Goal: Information Seeking & Learning: Learn about a topic

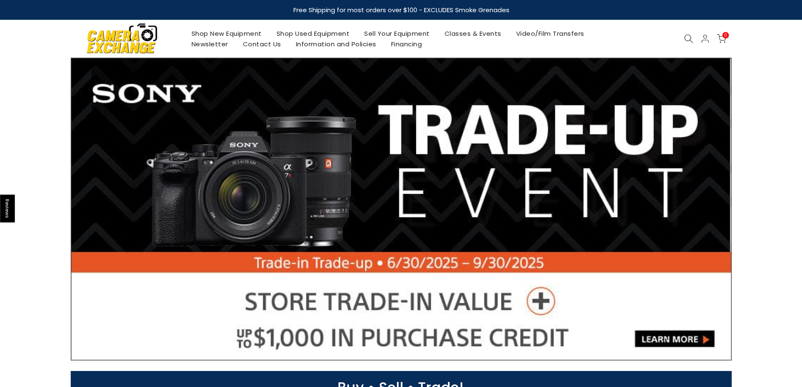
click at [321, 32] on link "Shop Used Equipment" at bounding box center [313, 33] width 88 height 11
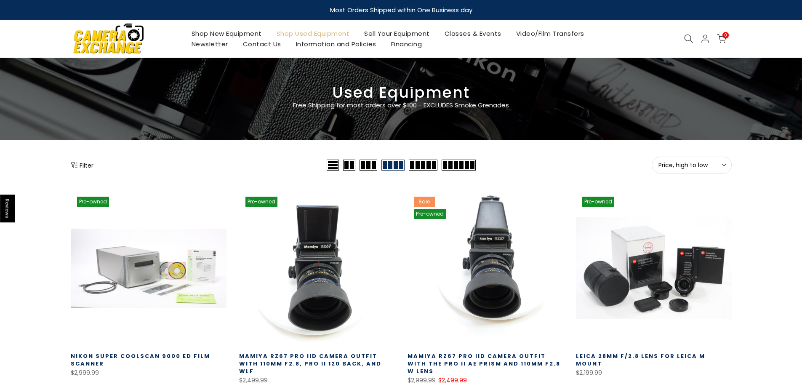
click at [682, 168] on span "Price, high to low" at bounding box center [691, 165] width 66 height 8
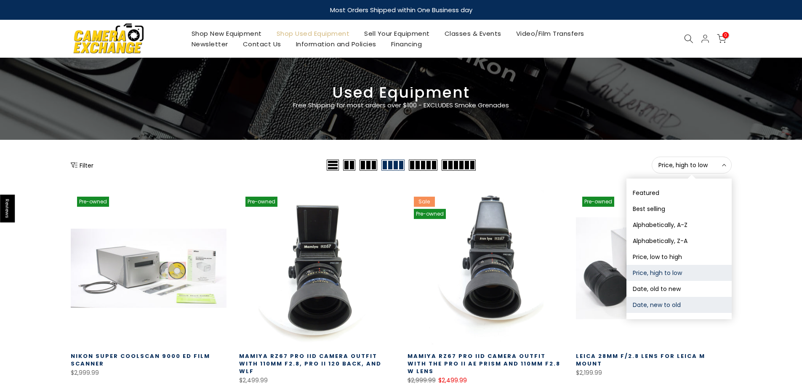
click at [654, 303] on button "Date, new to old" at bounding box center [678, 305] width 105 height 16
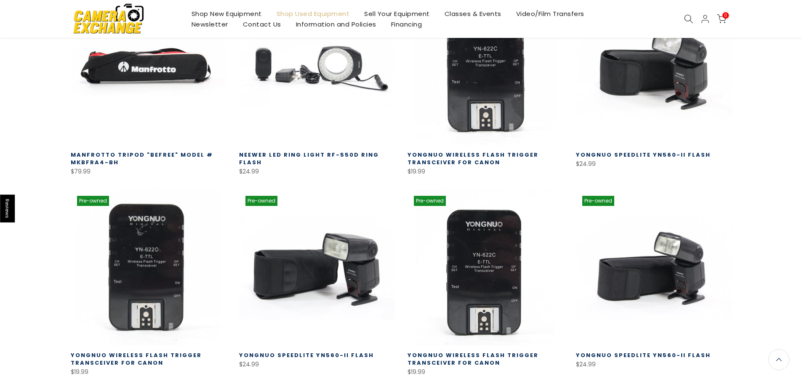
scroll to position [609, 0]
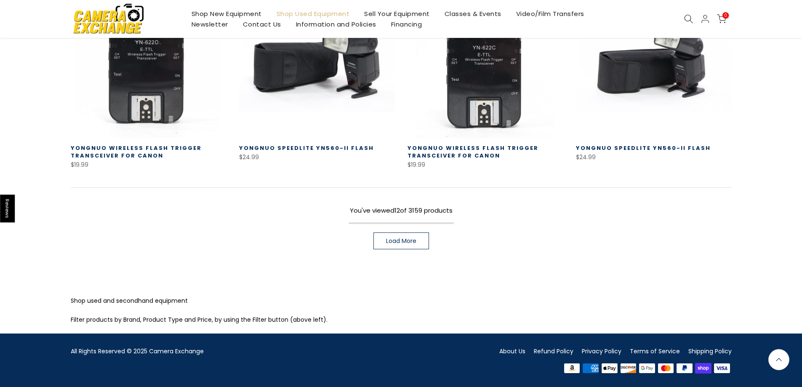
click at [380, 243] on link "Load More" at bounding box center [401, 240] width 56 height 17
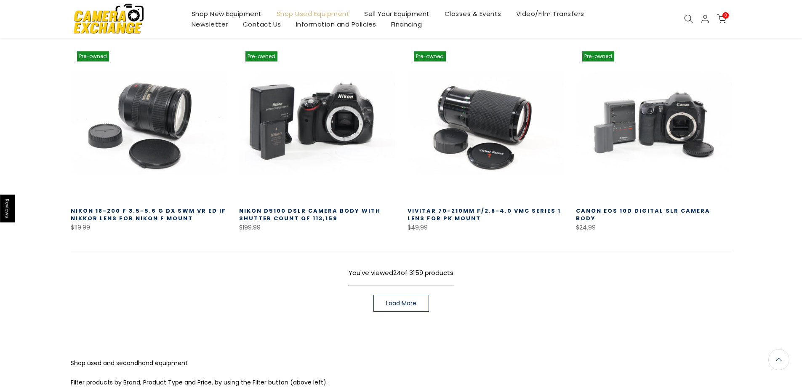
scroll to position [1156, 0]
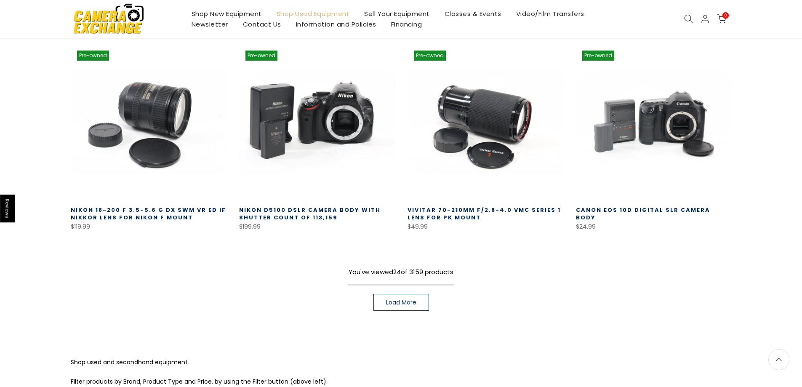
click at [397, 294] on link "Load More" at bounding box center [401, 302] width 56 height 17
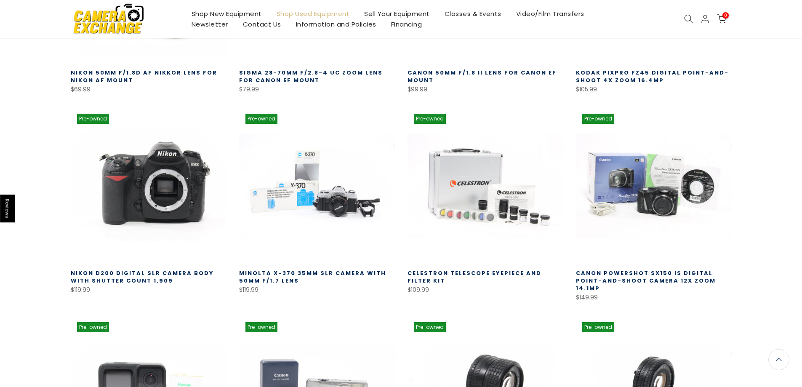
scroll to position [1492, 0]
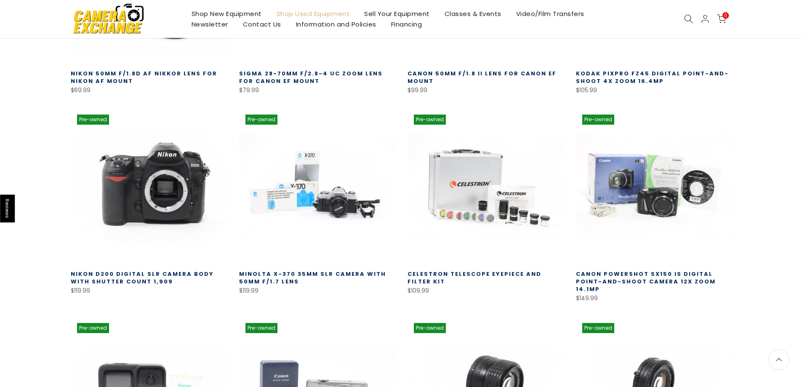
click at [168, 180] on link at bounding box center [149, 186] width 156 height 156
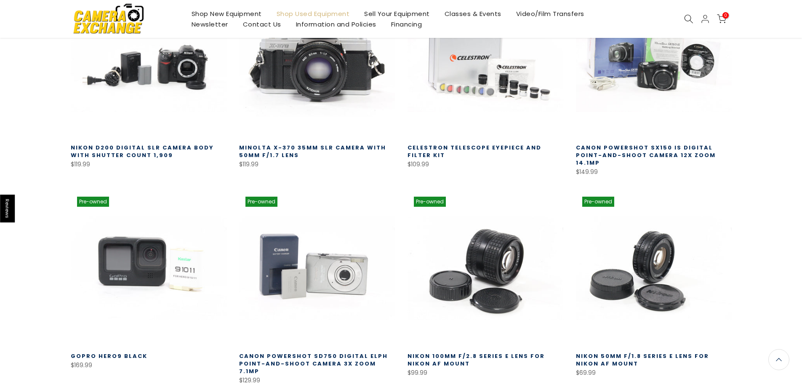
scroll to position [1745, 0]
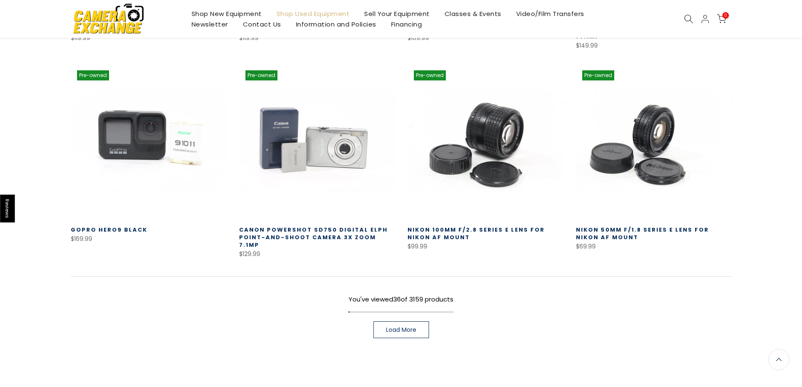
click at [397, 327] on span "Load More" at bounding box center [401, 330] width 30 height 6
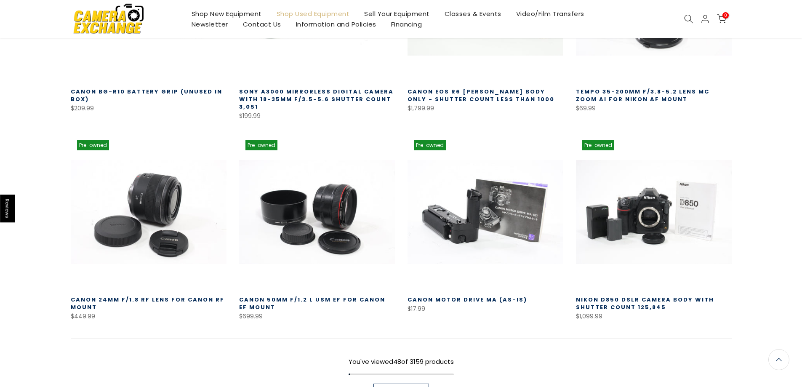
scroll to position [2292, 0]
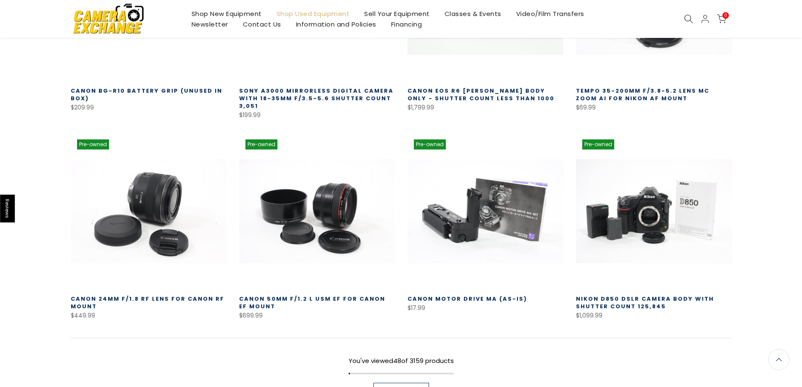
click at [381, 383] on link "Load More" at bounding box center [401, 391] width 56 height 17
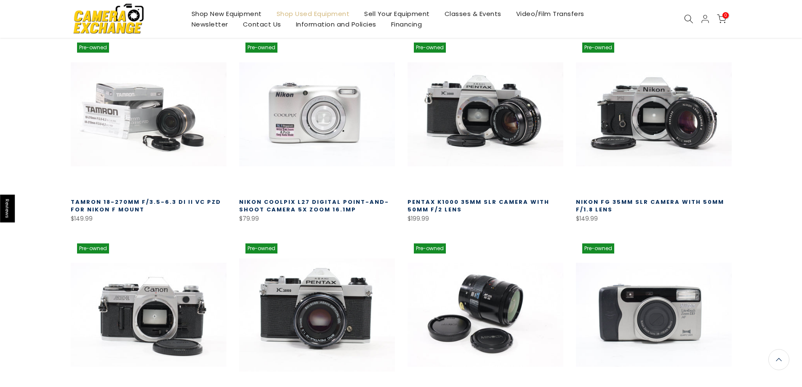
scroll to position [2923, 0]
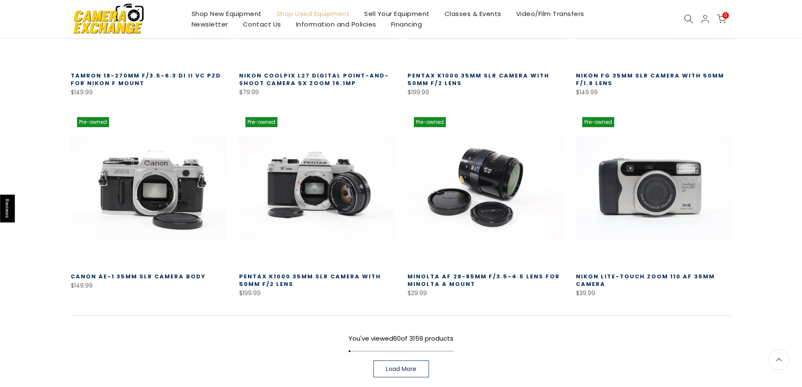
click at [383, 360] on link "Load More" at bounding box center [401, 368] width 56 height 17
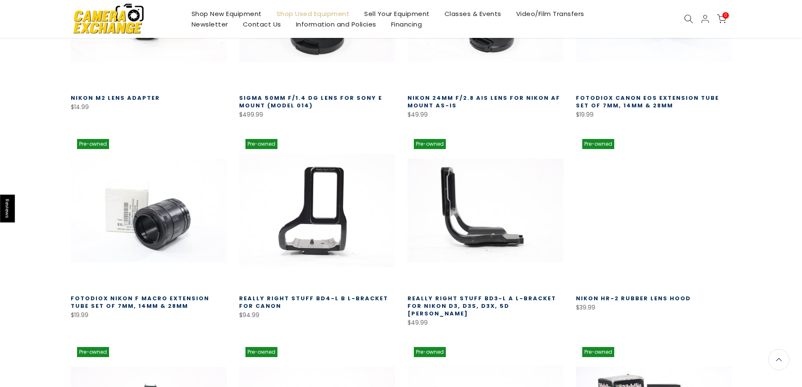
scroll to position [3512, 0]
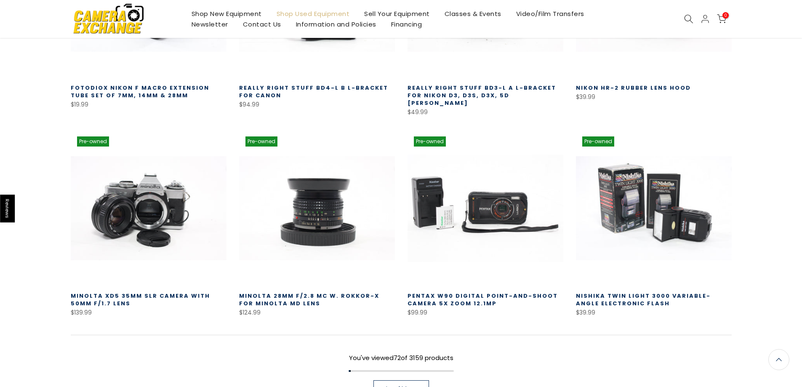
click at [395, 386] on span "Load More" at bounding box center [401, 389] width 30 height 6
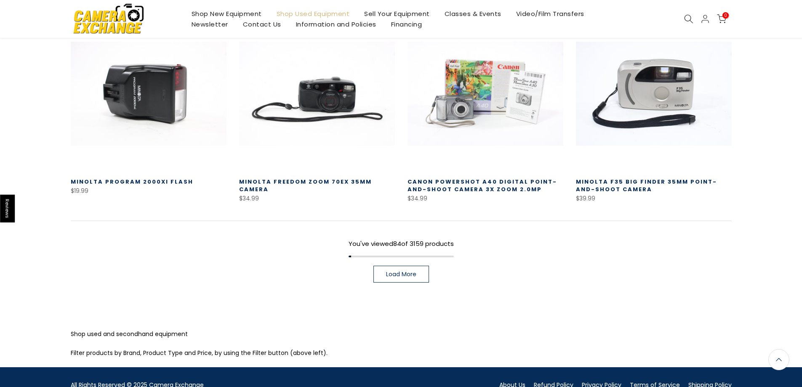
scroll to position [4239, 0]
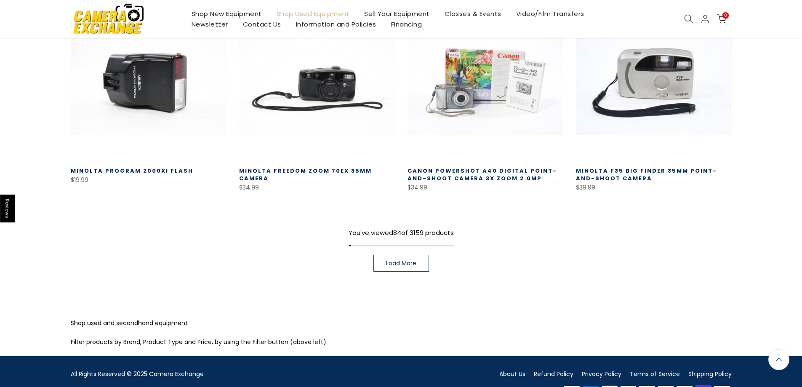
click at [384, 255] on link "Load More" at bounding box center [401, 263] width 56 height 17
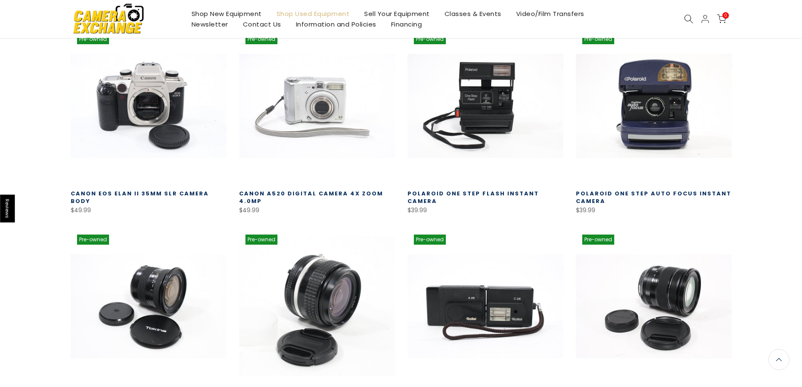
scroll to position [4786, 0]
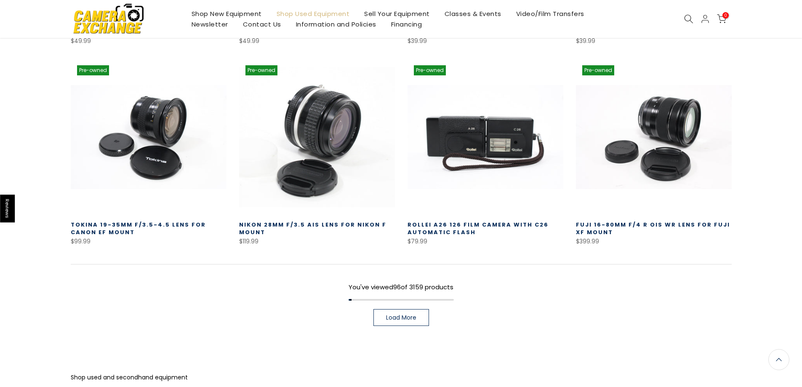
click at [399, 314] on span "Load More" at bounding box center [401, 317] width 30 height 6
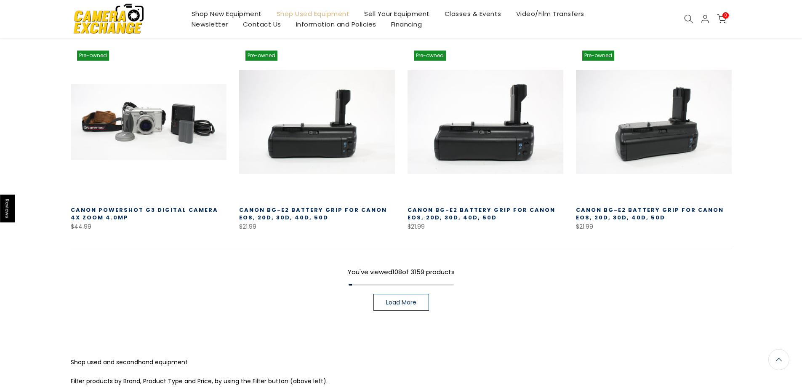
scroll to position [5408, 0]
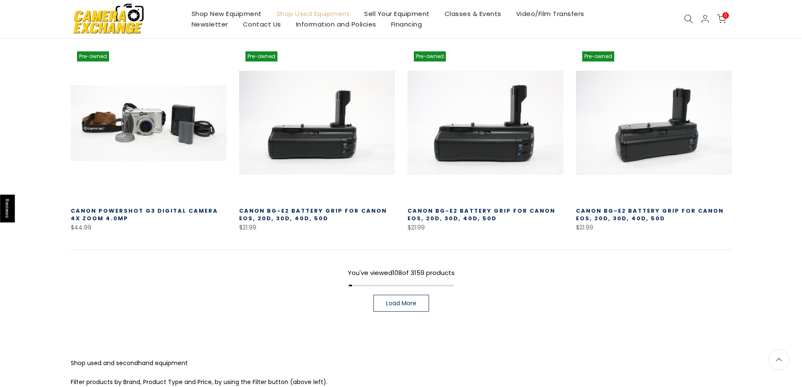
click at [397, 295] on link "Load More" at bounding box center [401, 303] width 56 height 17
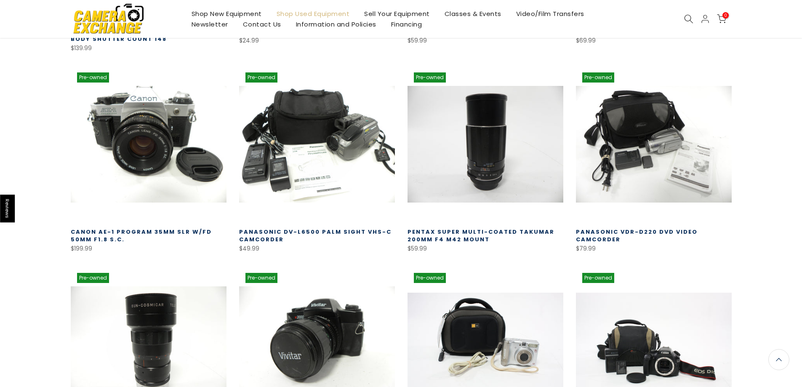
scroll to position [5913, 0]
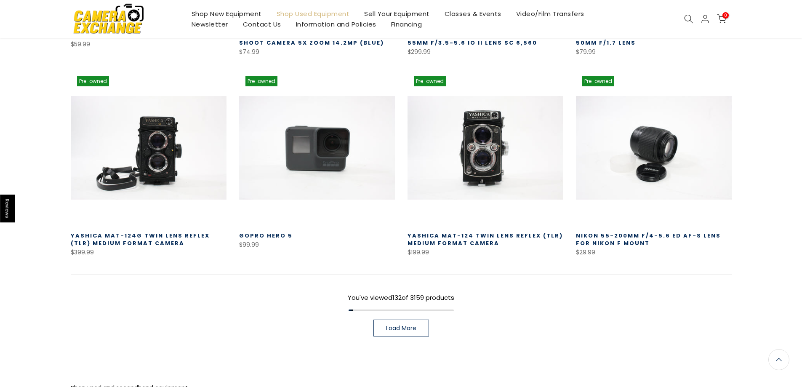
scroll to position [6587, 0]
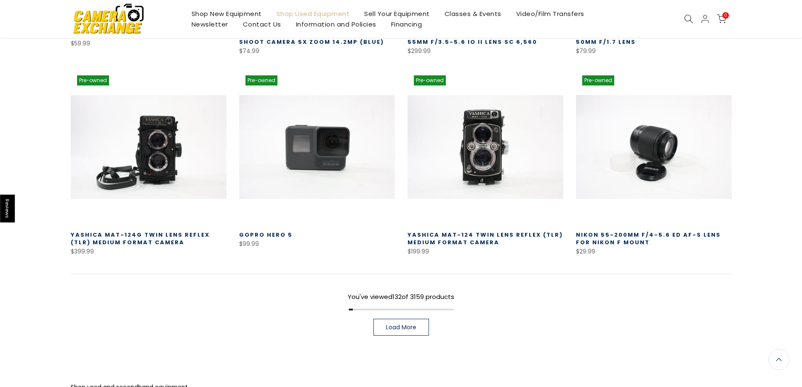
click at [410, 324] on span "Load More" at bounding box center [401, 327] width 30 height 6
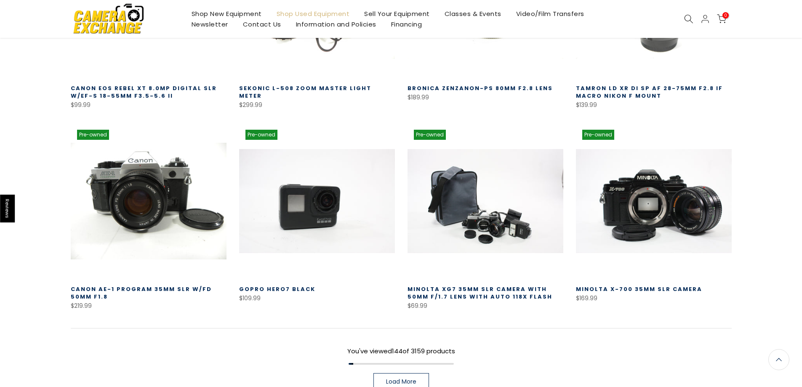
scroll to position [7134, 0]
click at [390, 373] on link "Load More" at bounding box center [401, 381] width 56 height 17
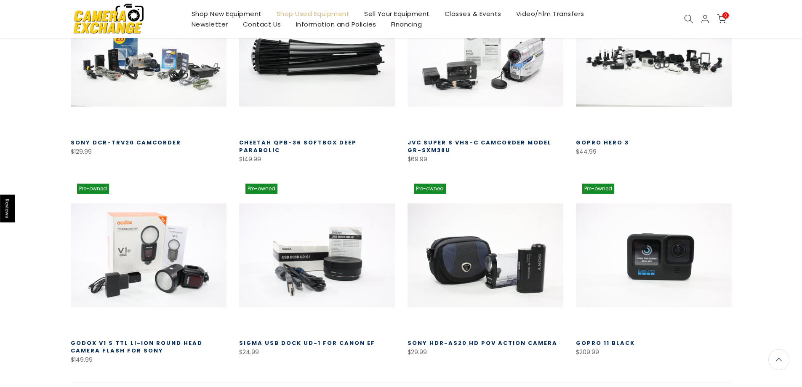
scroll to position [7765, 0]
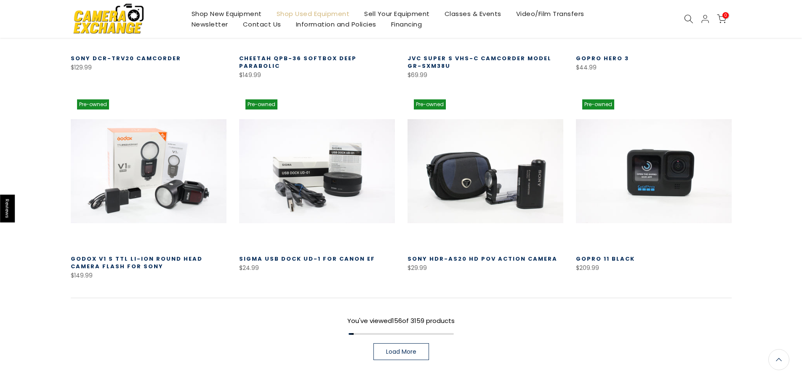
click at [390, 348] on span "Load More" at bounding box center [401, 351] width 30 height 6
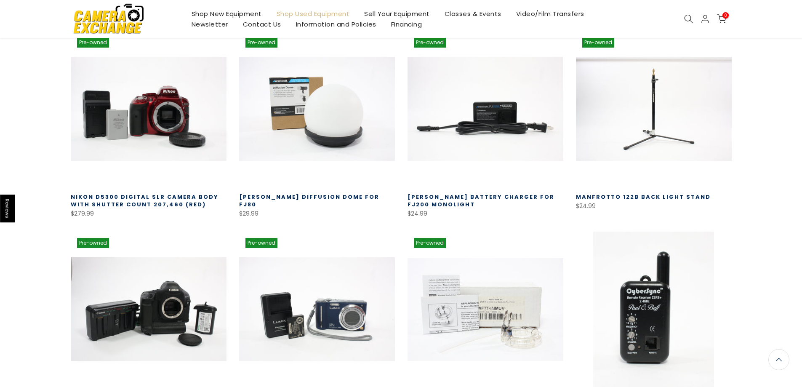
scroll to position [8355, 0]
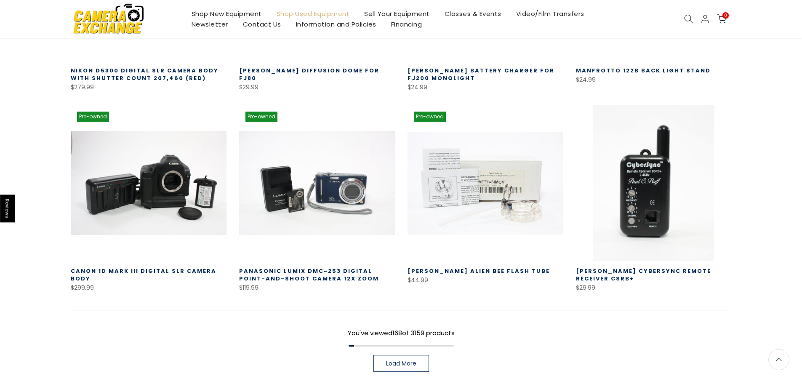
click at [401, 355] on link "Load More" at bounding box center [401, 363] width 56 height 17
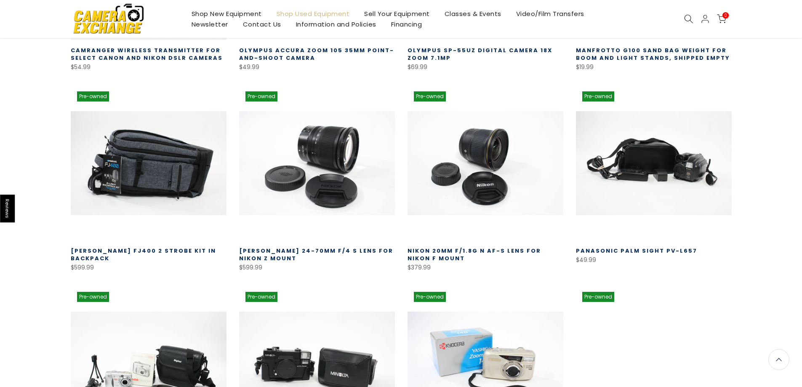
scroll to position [8943, 0]
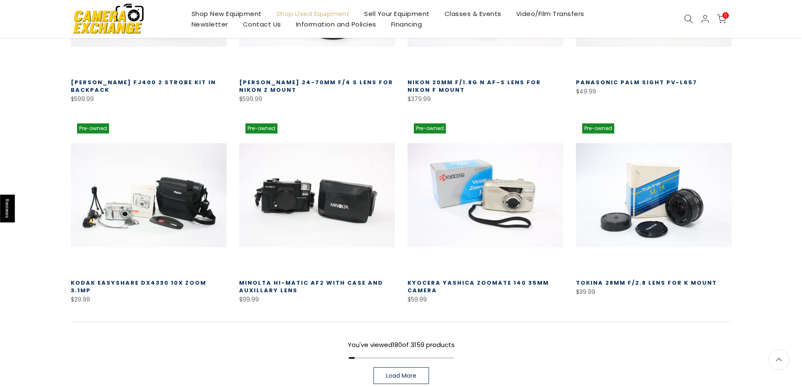
click at [400, 372] on span "Load More" at bounding box center [401, 375] width 30 height 6
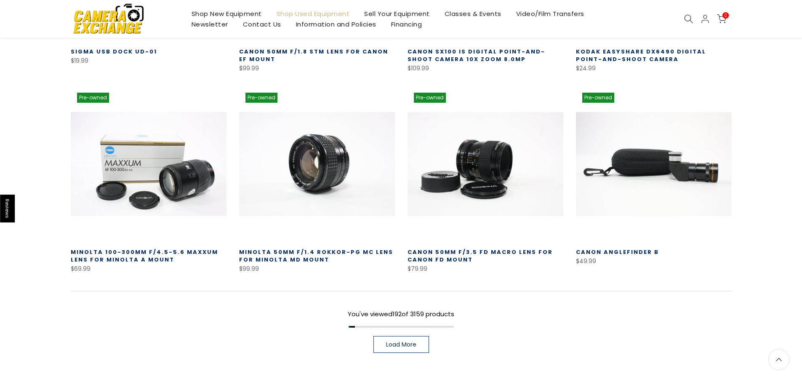
scroll to position [9574, 0]
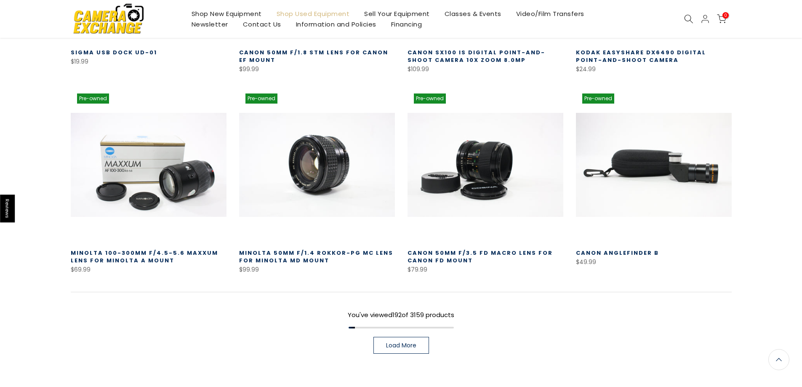
click at [394, 337] on link "Load More" at bounding box center [401, 345] width 56 height 17
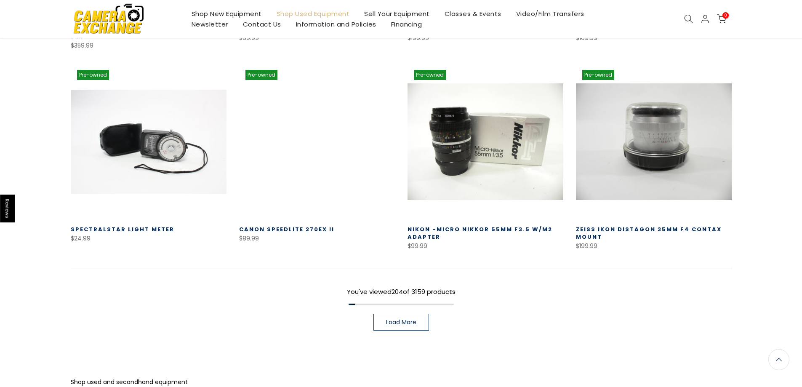
scroll to position [10206, 0]
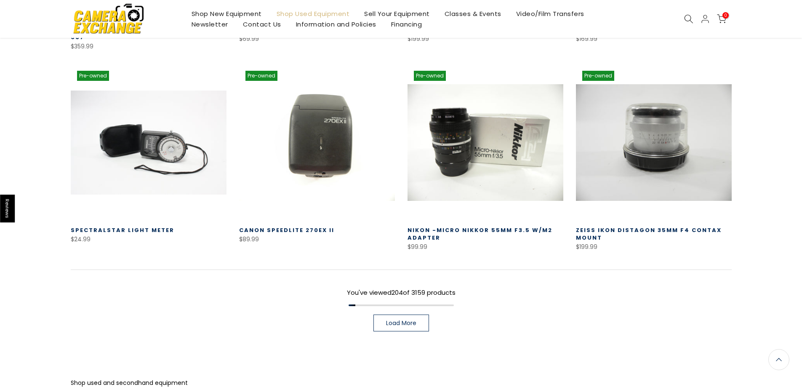
click at [390, 320] on span "Load More" at bounding box center [401, 323] width 30 height 6
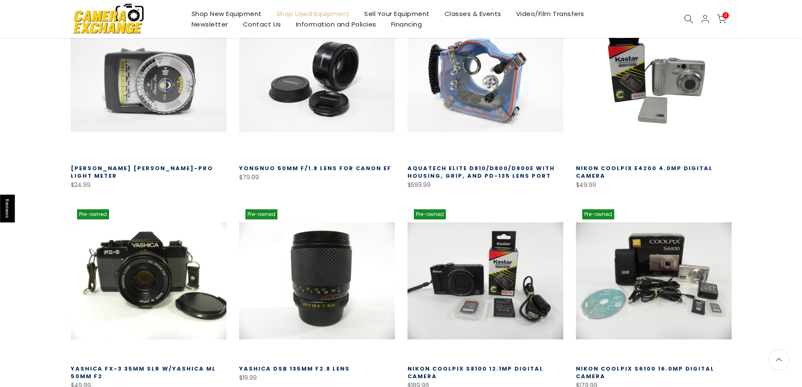
scroll to position [10837, 0]
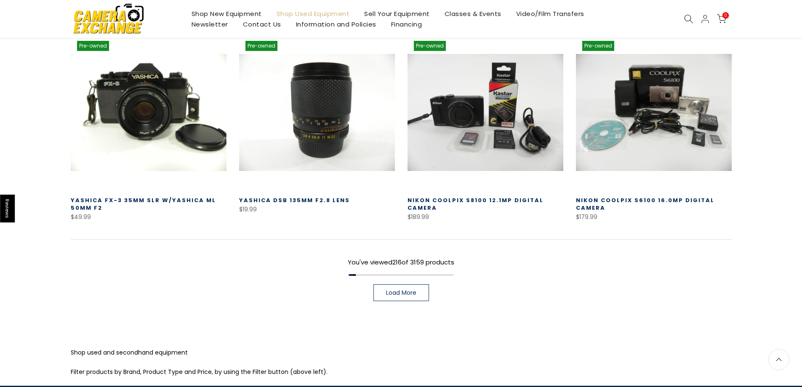
click at [395, 284] on link "Load More" at bounding box center [401, 292] width 56 height 17
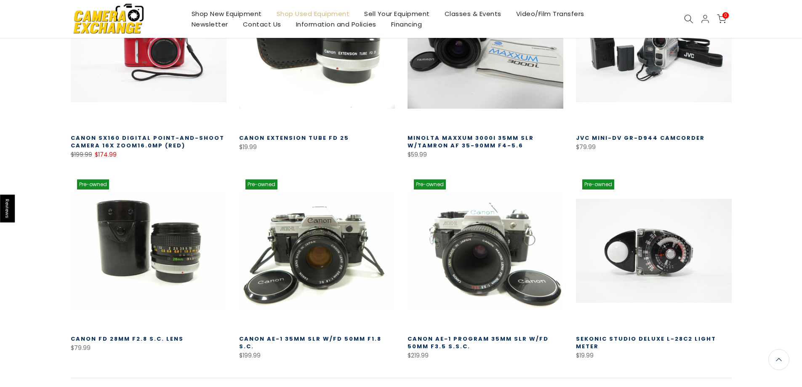
scroll to position [11384, 0]
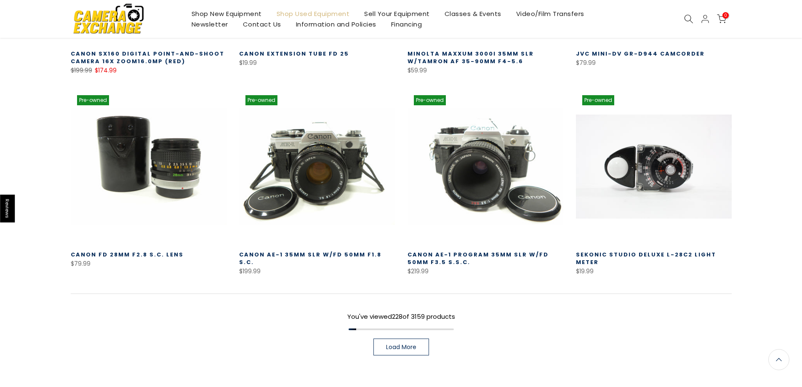
click at [404, 344] on span "Load More" at bounding box center [401, 347] width 30 height 6
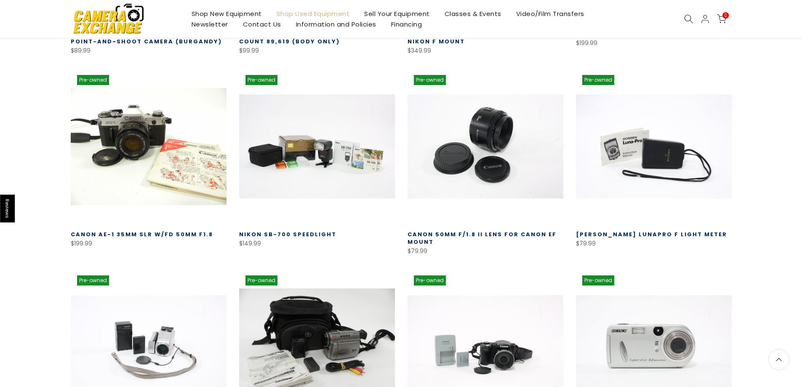
scroll to position [12016, 0]
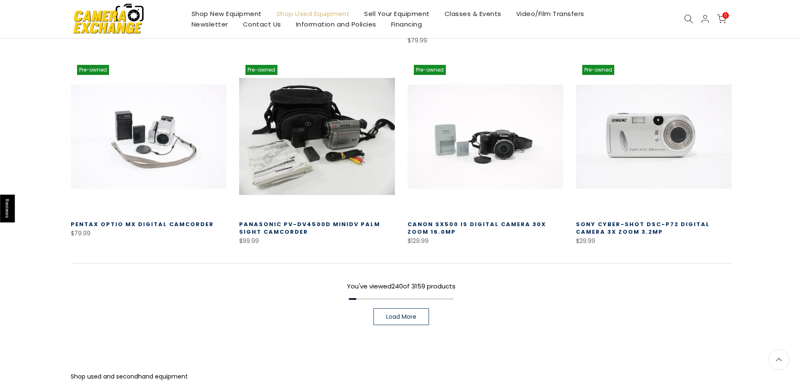
click at [400, 308] on link "Load More" at bounding box center [401, 316] width 56 height 17
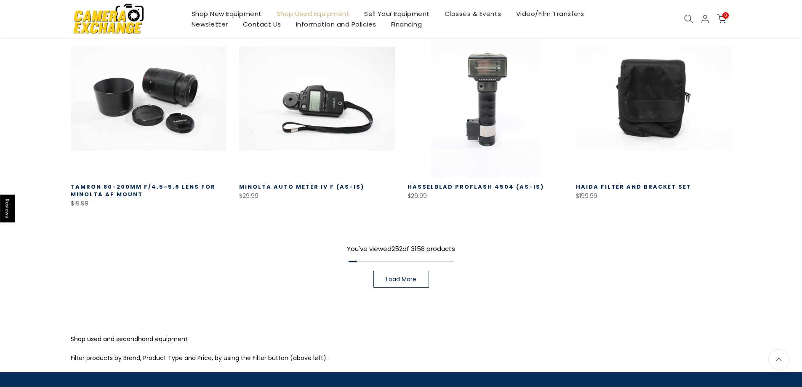
scroll to position [12656, 0]
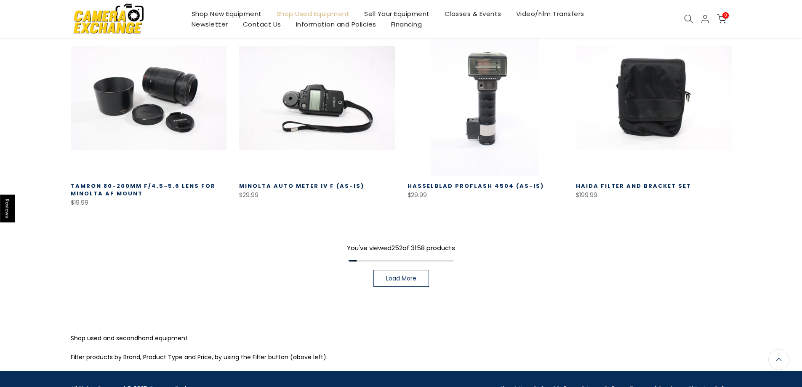
click at [401, 270] on link "Load More" at bounding box center [401, 278] width 56 height 17
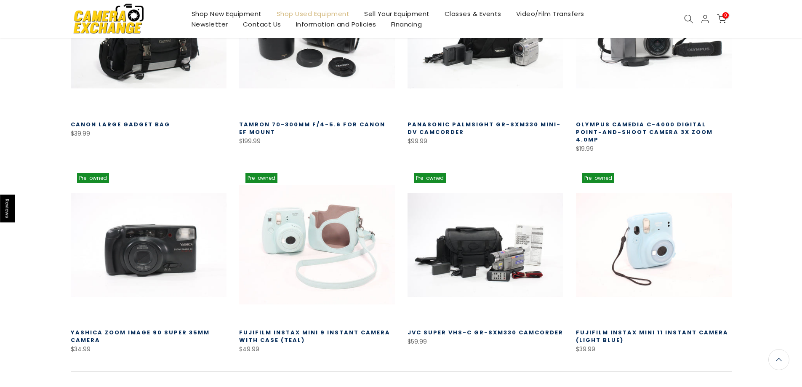
scroll to position [13245, 0]
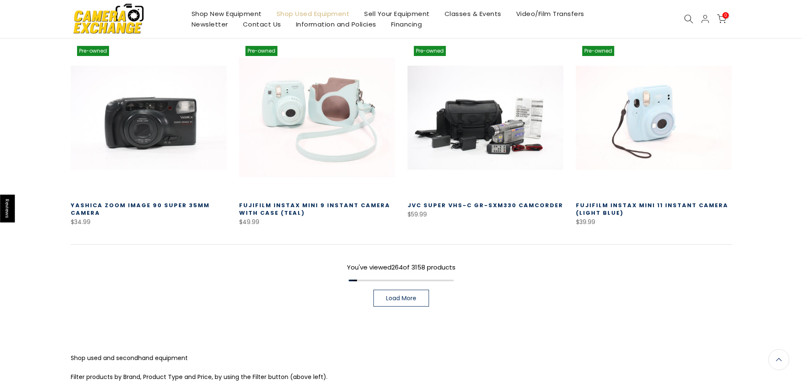
click at [416, 295] on span "Load More" at bounding box center [401, 298] width 30 height 6
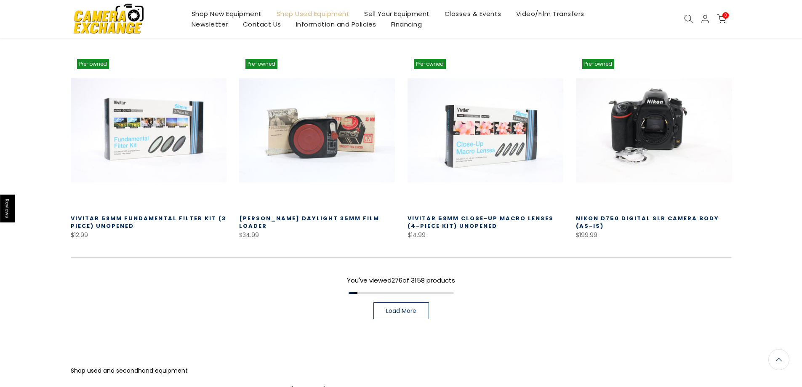
scroll to position [13834, 0]
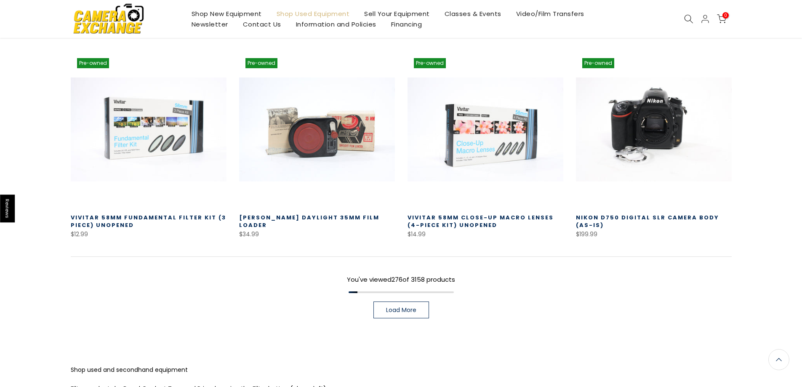
click at [392, 307] on span "Load More" at bounding box center [401, 310] width 30 height 6
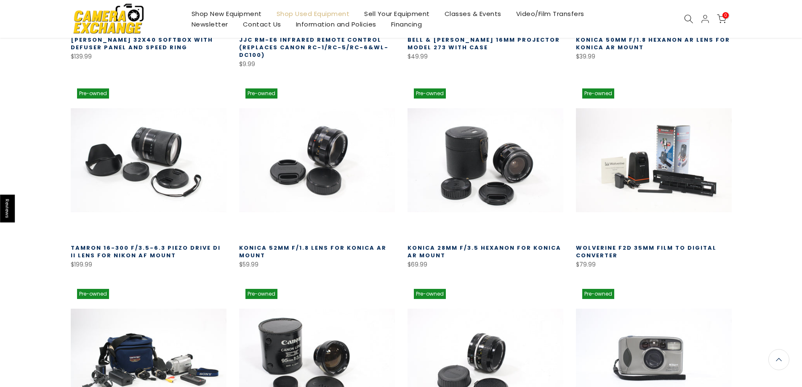
scroll to position [14339, 0]
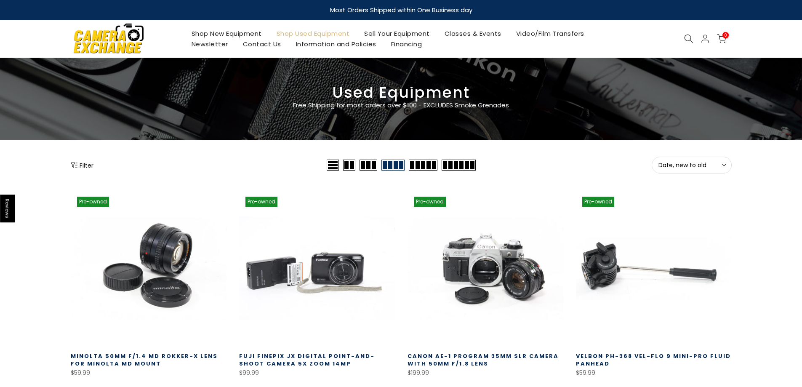
click at [688, 159] on button "Date, new to old Sort" at bounding box center [691, 165] width 80 height 17
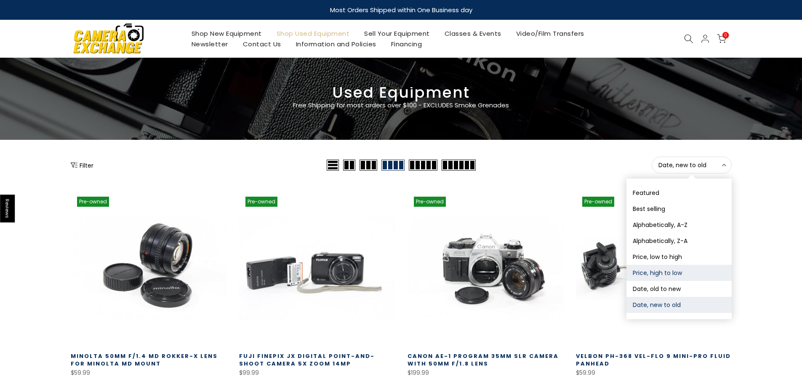
click at [657, 271] on button "Price, high to low" at bounding box center [678, 273] width 105 height 16
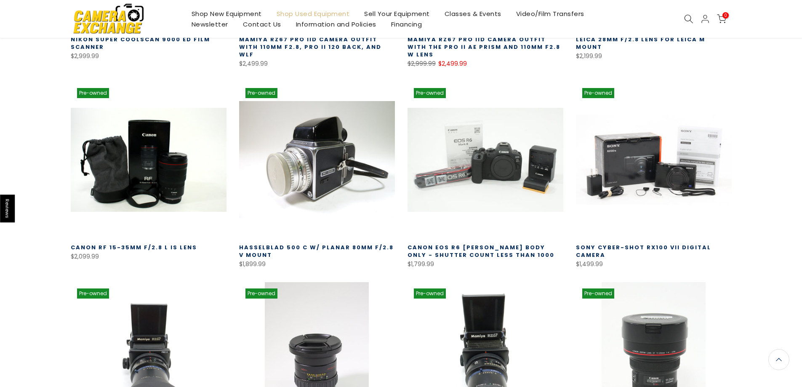
scroll to position [485, 0]
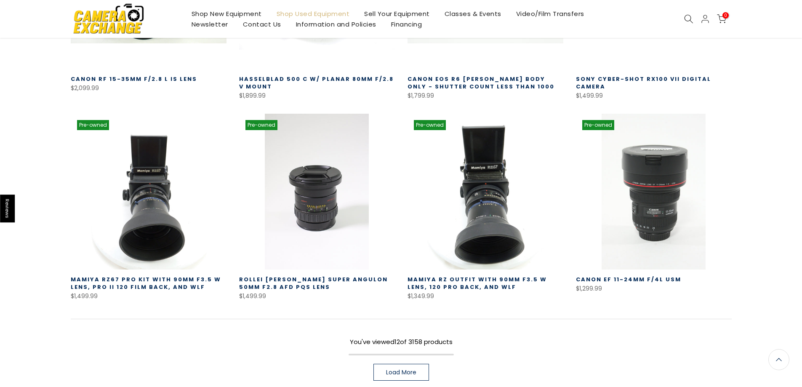
click at [417, 364] on link "Load More" at bounding box center [401, 372] width 56 height 17
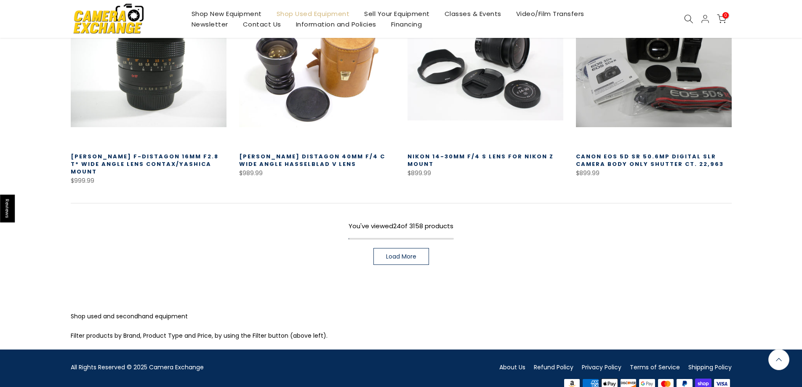
scroll to position [1210, 0]
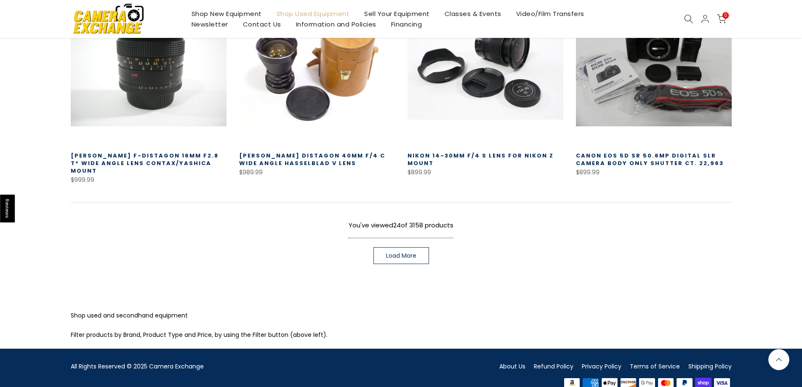
click at [409, 253] on span "Load More" at bounding box center [401, 256] width 30 height 6
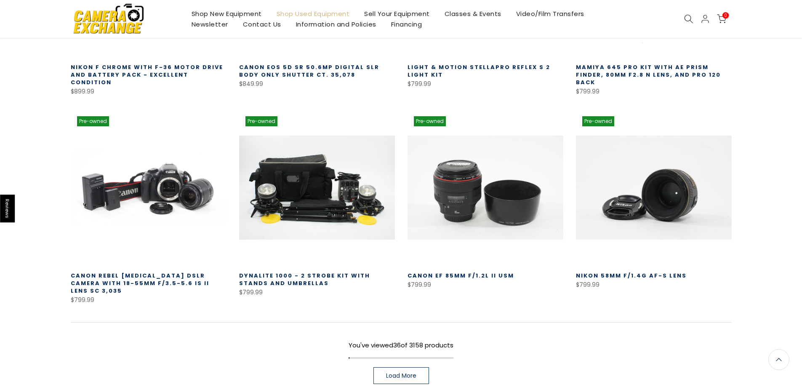
scroll to position [1715, 0]
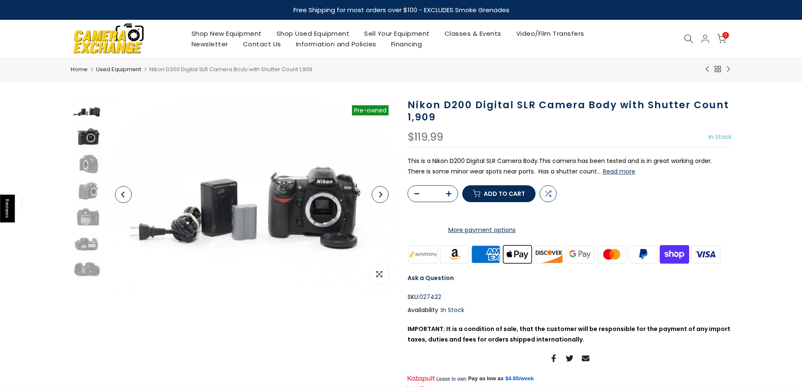
click at [87, 135] on img at bounding box center [88, 136] width 34 height 22
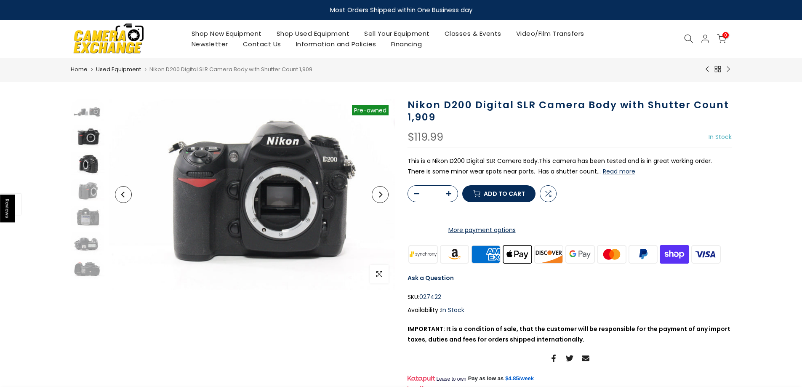
click at [86, 164] on img at bounding box center [88, 163] width 34 height 22
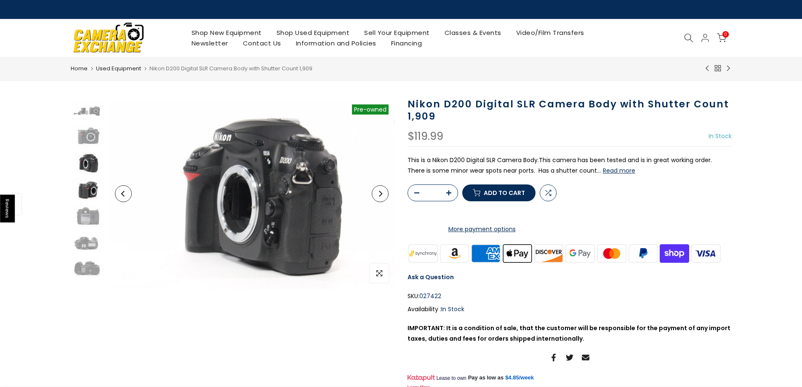
click at [88, 191] on img at bounding box center [88, 189] width 34 height 22
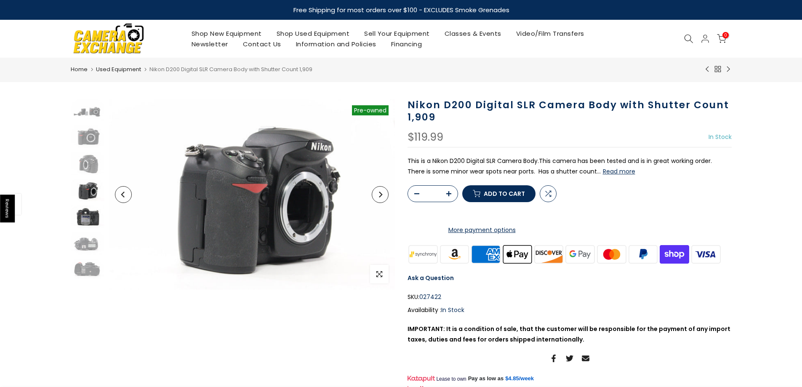
click at [89, 222] on img at bounding box center [88, 216] width 34 height 22
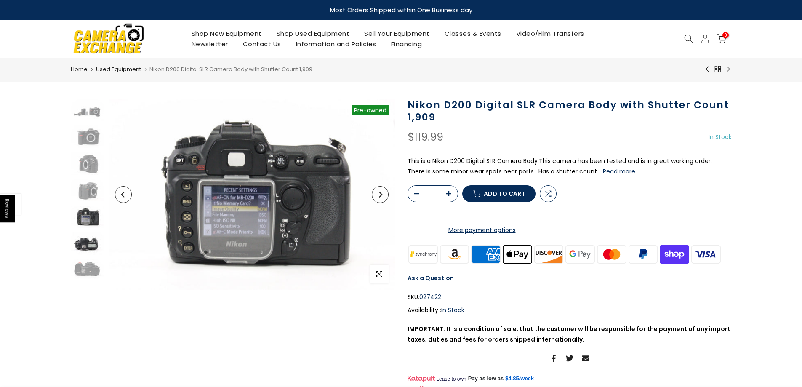
click at [82, 246] on img at bounding box center [88, 243] width 34 height 22
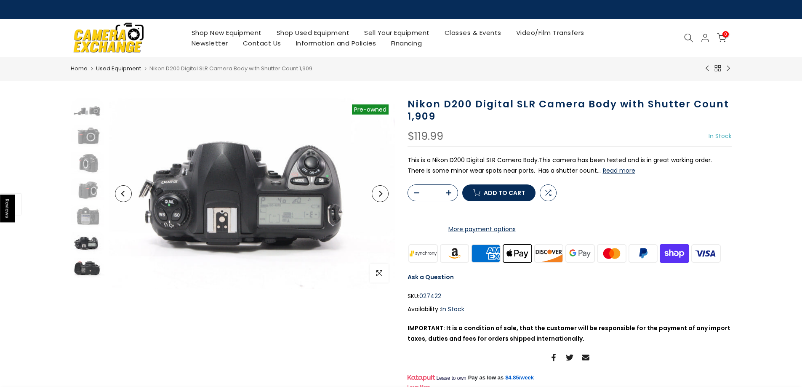
click at [87, 267] on img at bounding box center [88, 269] width 34 height 22
